Goal: Task Accomplishment & Management: Manage account settings

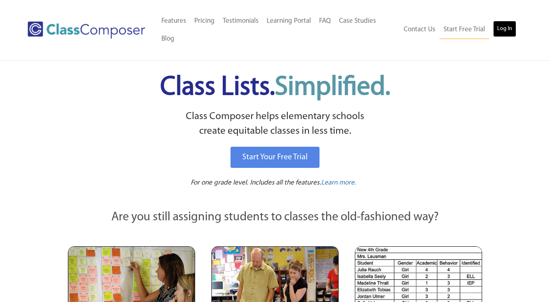
click at [504, 31] on link "Log In" at bounding box center [504, 29] width 23 height 16
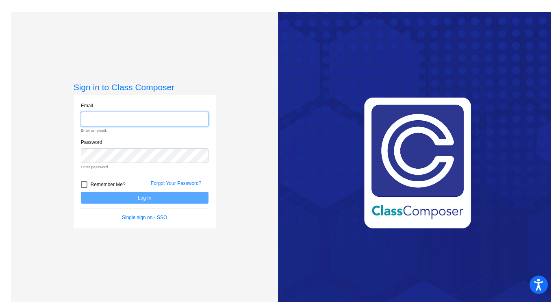
click at [192, 113] on input "email" at bounding box center [145, 119] width 128 height 15
type input "lwoolbert@lehsd.org"
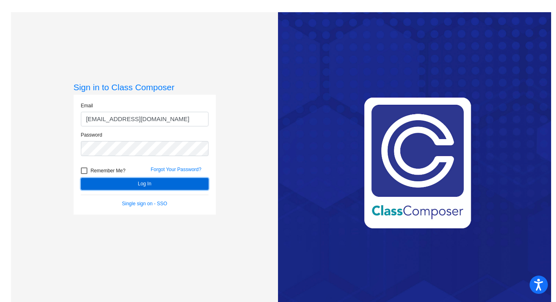
click at [154, 184] on button "Log In" at bounding box center [145, 184] width 128 height 12
